Goal: Navigation & Orientation: Find specific page/section

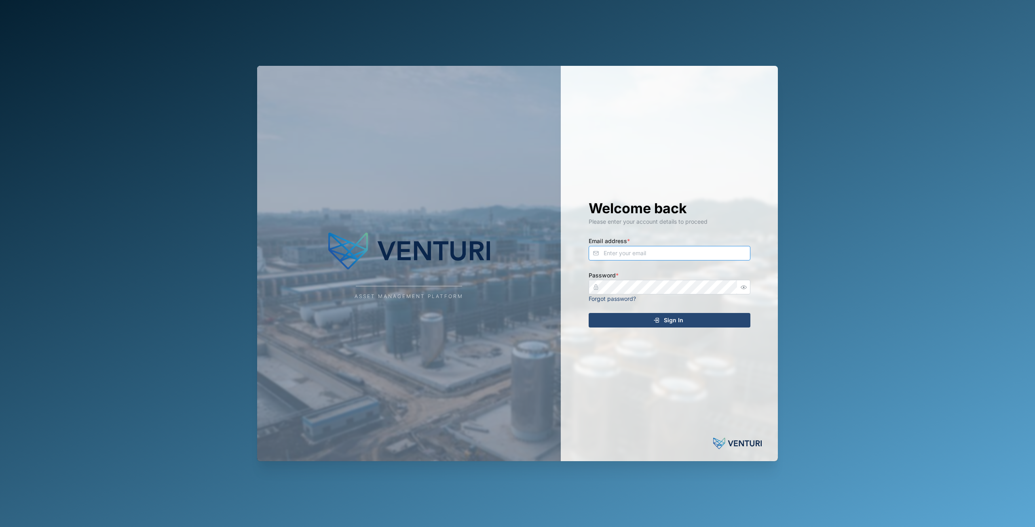
type input "[EMAIL_ADDRESS][DOMAIN_NAME]"
click at [616, 251] on input "principefernan@gmail.com" at bounding box center [669, 253] width 162 height 15
drag, startPoint x: 599, startPoint y: 214, endPoint x: 602, endPoint y: 226, distance: 12.8
click at [599, 214] on h1 "Welcome back" at bounding box center [669, 209] width 162 height 18
click at [656, 325] on div "Sign In" at bounding box center [668, 321] width 149 height 14
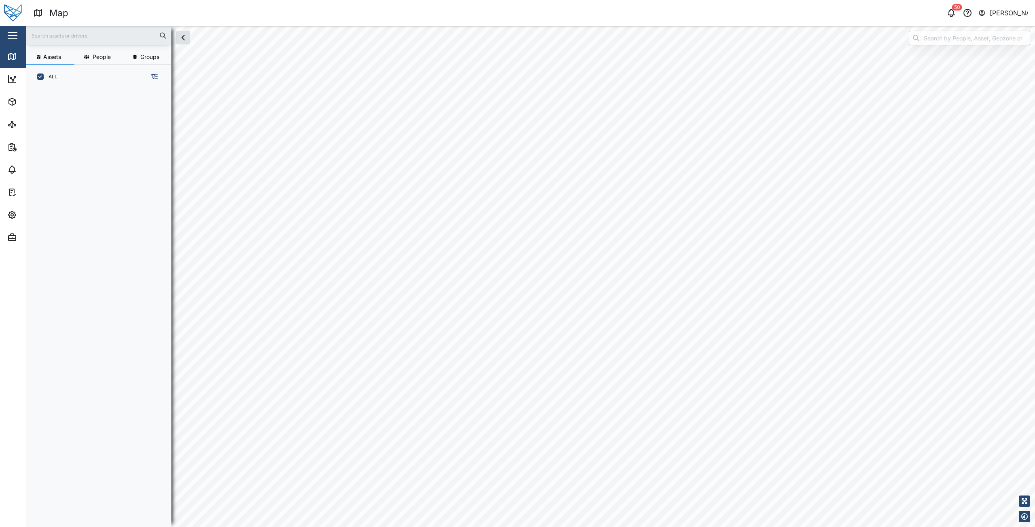
scroll to position [428, 126]
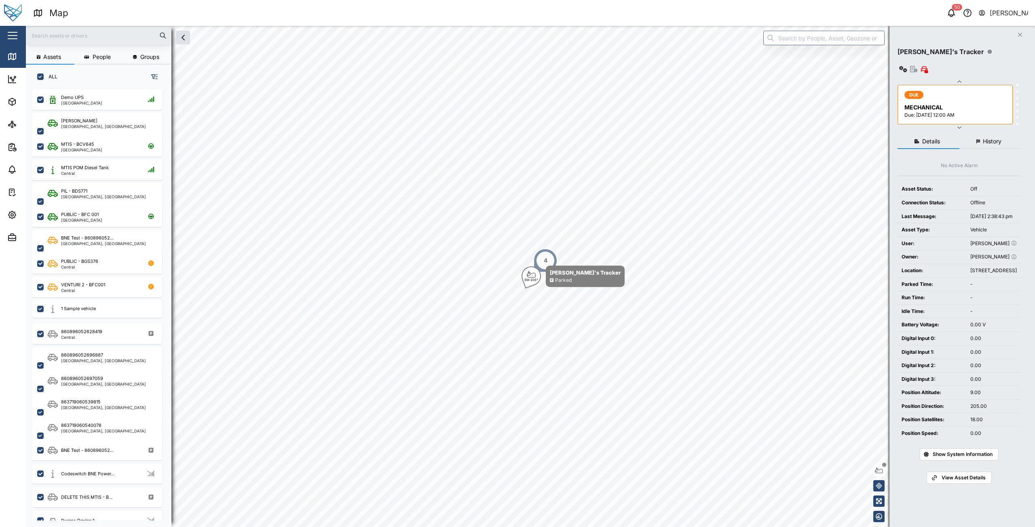
click at [334, 10] on div "Map" at bounding box center [281, 13] width 497 height 14
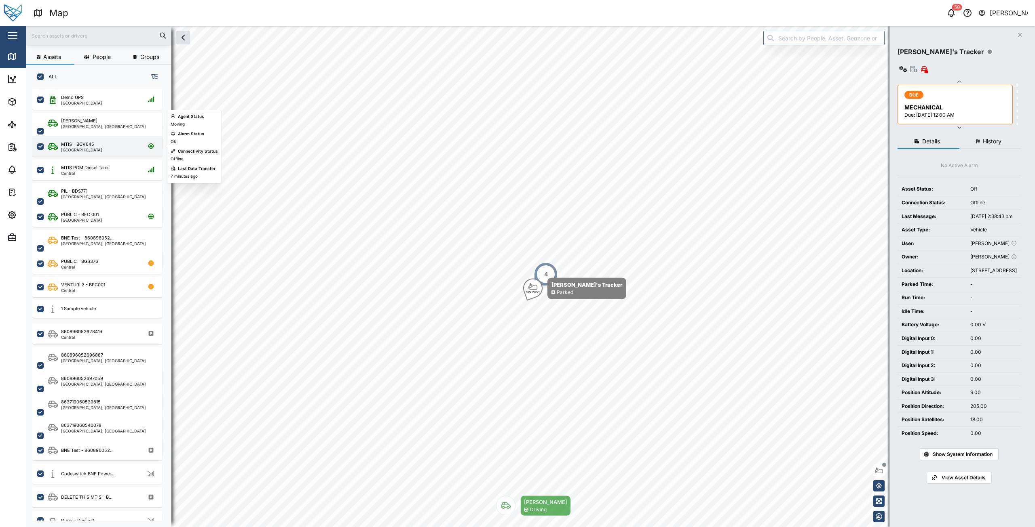
click at [99, 152] on div "MTIS - BCV645 Port Moresby" at bounding box center [103, 146] width 110 height 11
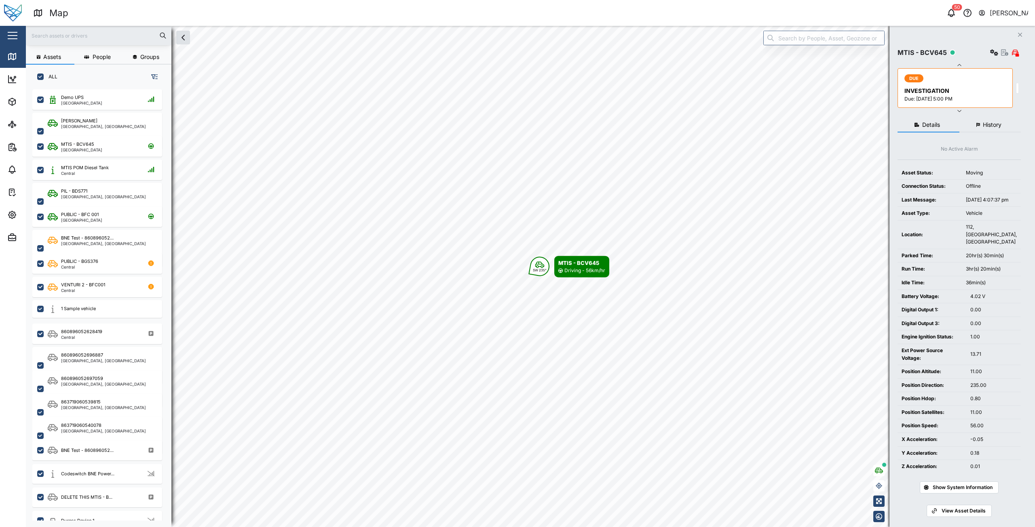
click at [992, 122] on span "History" at bounding box center [991, 125] width 19 height 6
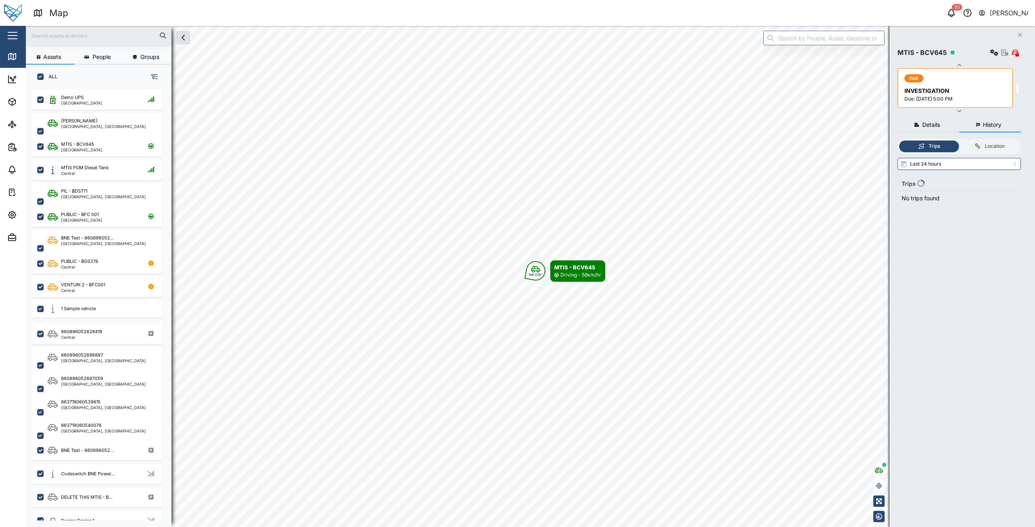
click at [941, 131] on button "Details" at bounding box center [928, 125] width 62 height 15
